Goal: Task Accomplishment & Management: Use online tool/utility

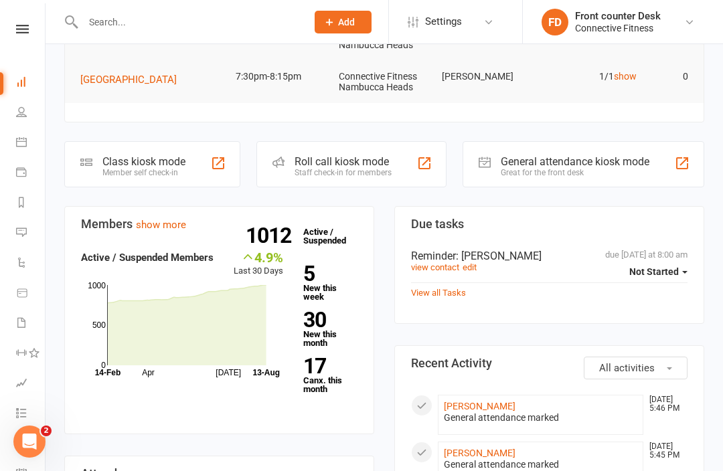
scroll to position [247, 0]
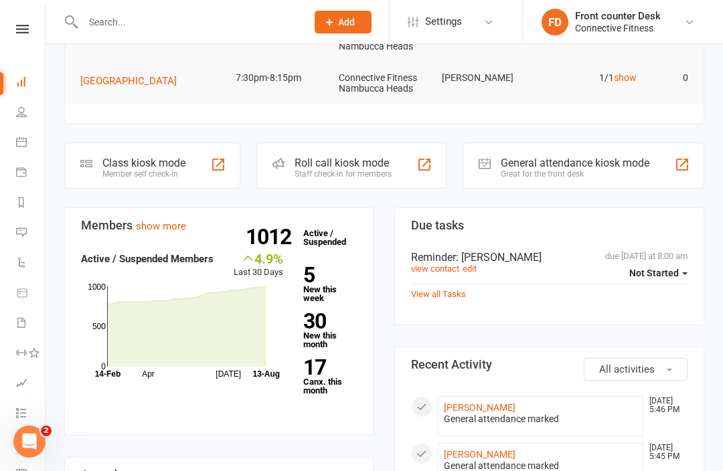
click at [542, 161] on div "General attendance kiosk mode" at bounding box center [575, 163] width 149 height 13
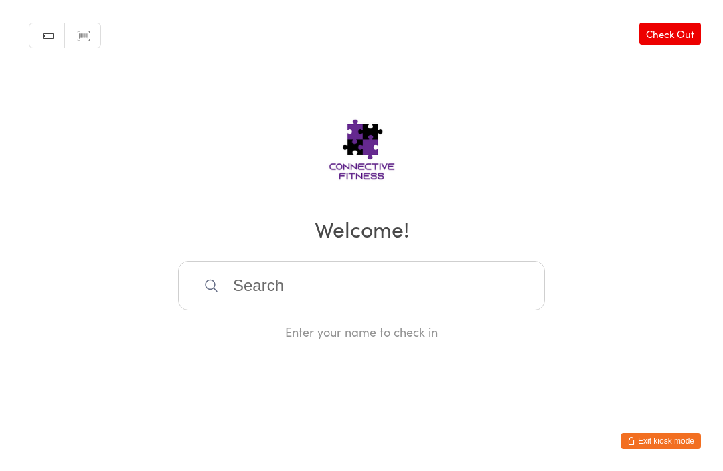
click at [432, 293] on input "search" at bounding box center [361, 286] width 367 height 50
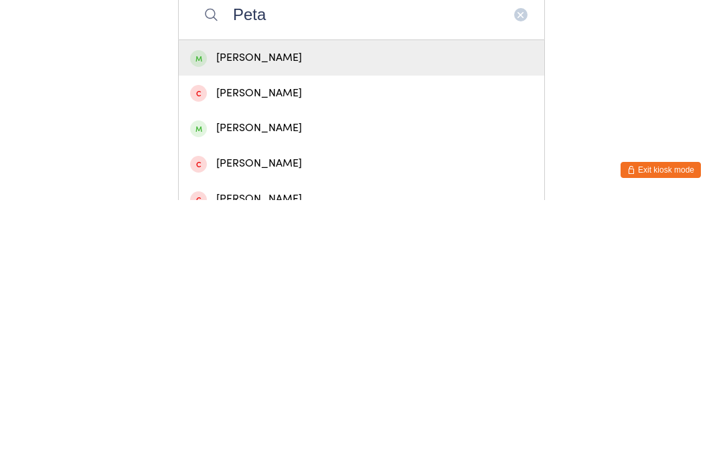
type input "Peta"
click at [288, 320] on div "[PERSON_NAME]" at bounding box center [361, 329] width 343 height 18
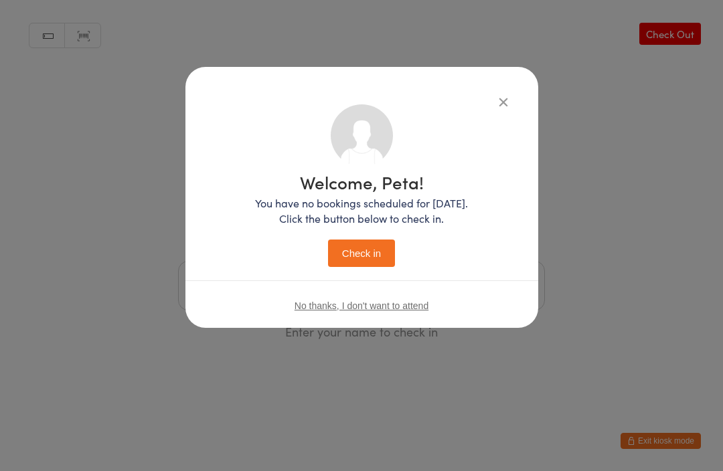
click at [372, 253] on button "Check in" at bounding box center [361, 253] width 67 height 27
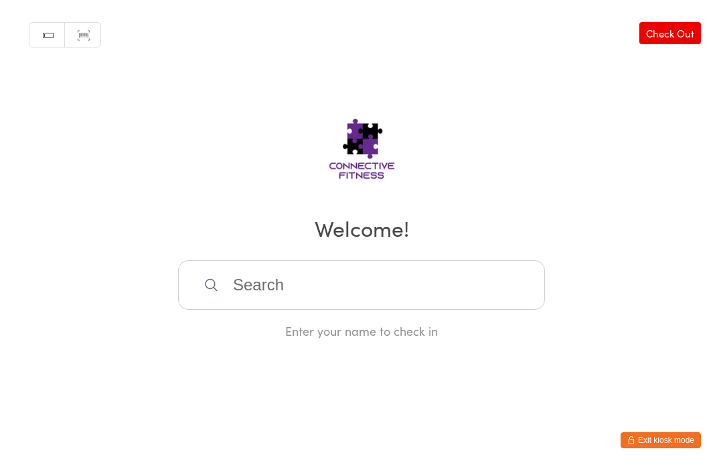
click at [353, 305] on input "search" at bounding box center [361, 286] width 367 height 50
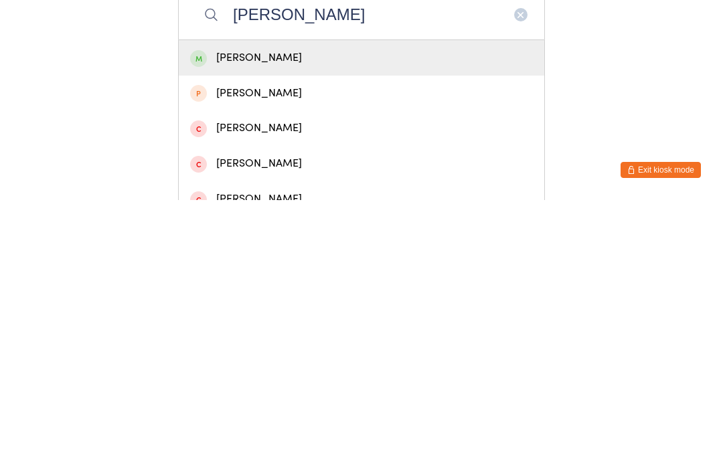
type input "[PERSON_NAME]"
click at [296, 320] on div "[PERSON_NAME]" at bounding box center [361, 329] width 343 height 18
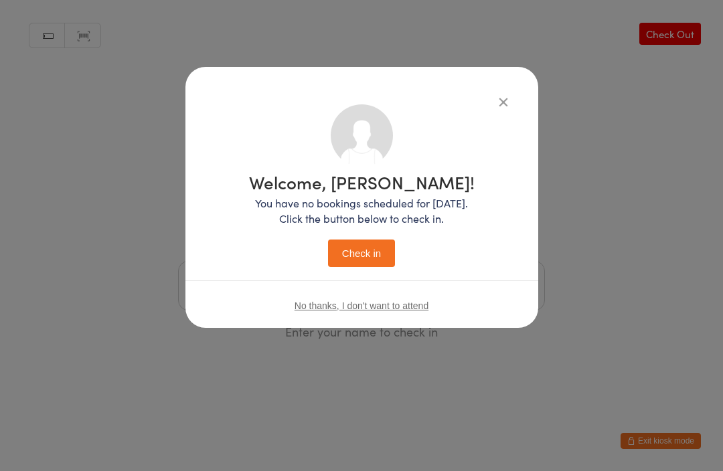
click at [364, 255] on button "Check in" at bounding box center [361, 253] width 67 height 27
